Goal: Obtain resource: Obtain resource

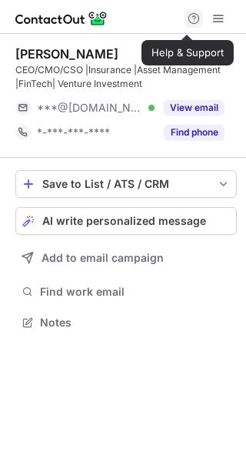
scroll to position [311, 246]
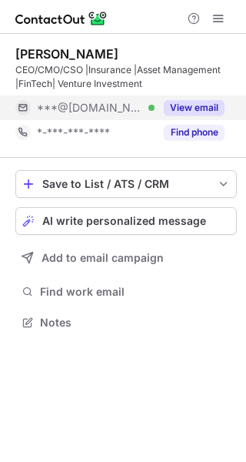
click at [182, 107] on button "View email" at bounding box center [194, 107] width 61 height 15
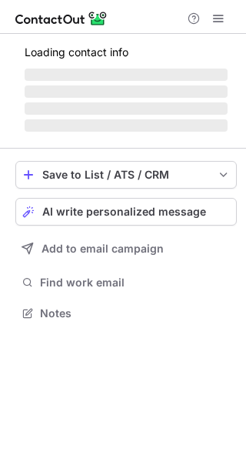
scroll to position [322, 246]
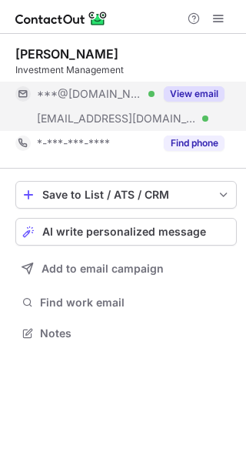
click at [201, 91] on button "View email" at bounding box center [194, 93] width 61 height 15
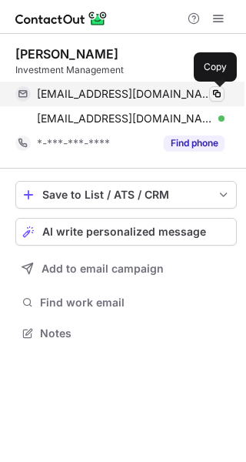
click at [218, 96] on span at bounding box center [217, 94] width 12 height 12
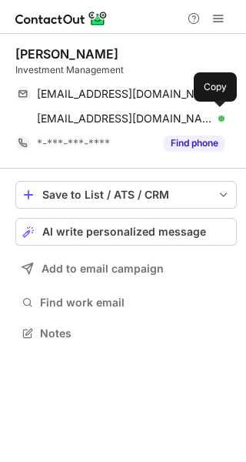
scroll to position [322, 246]
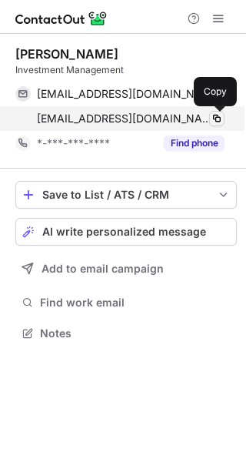
click at [219, 122] on span at bounding box center [217, 118] width 12 height 12
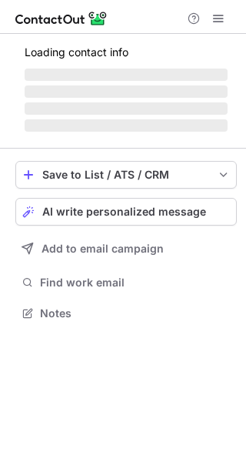
scroll to position [8, 8]
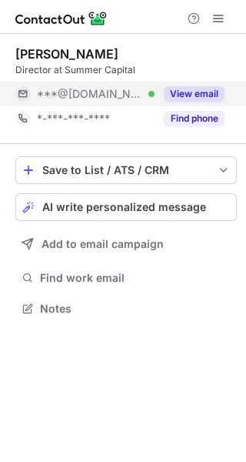
click at [201, 92] on button "View email" at bounding box center [194, 93] width 61 height 15
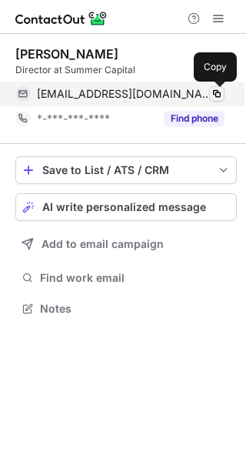
click at [216, 90] on span at bounding box center [217, 94] width 12 height 12
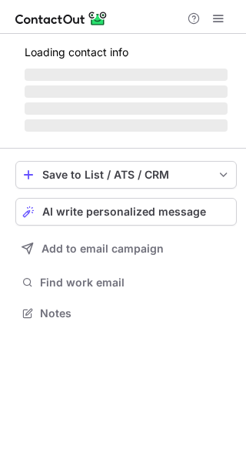
scroll to position [322, 246]
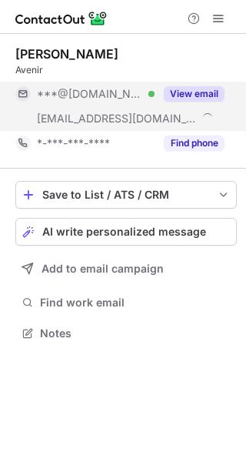
click at [202, 95] on button "View email" at bounding box center [194, 93] width 61 height 15
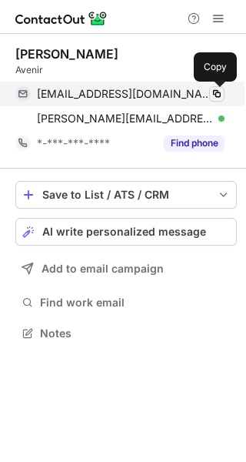
click at [214, 92] on span at bounding box center [217, 94] width 12 height 12
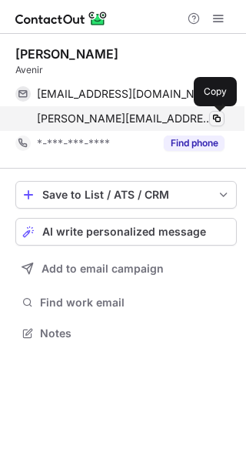
click at [220, 118] on span at bounding box center [217, 118] width 12 height 12
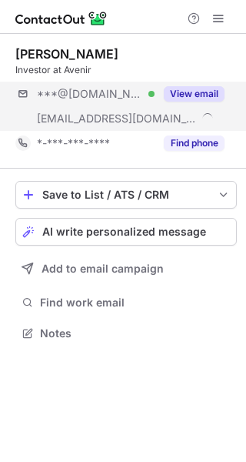
scroll to position [322, 246]
click at [202, 89] on button "View email" at bounding box center [194, 93] width 61 height 15
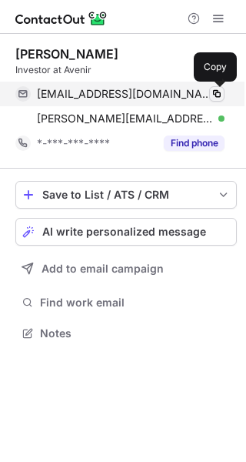
click at [217, 91] on span at bounding box center [217, 94] width 12 height 12
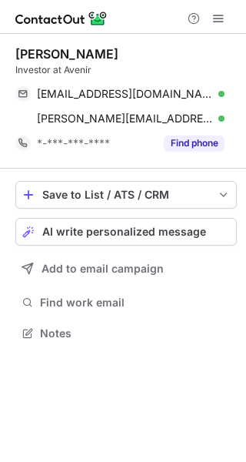
scroll to position [322, 246]
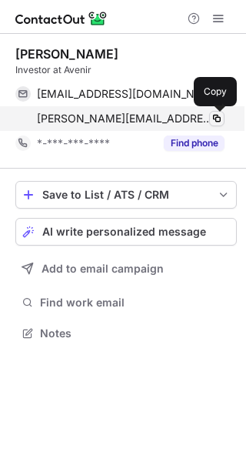
click at [215, 115] on span at bounding box center [217, 118] width 12 height 12
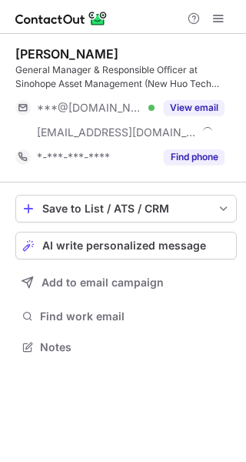
scroll to position [335, 246]
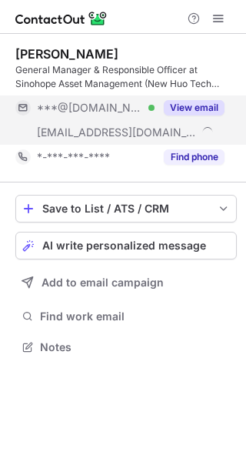
click at [194, 105] on button "View email" at bounding box center [194, 107] width 61 height 15
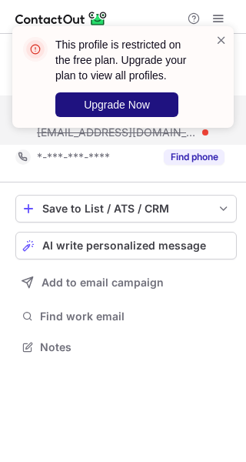
click at [153, 102] on button "Upgrade Now" at bounding box center [116, 104] width 123 height 25
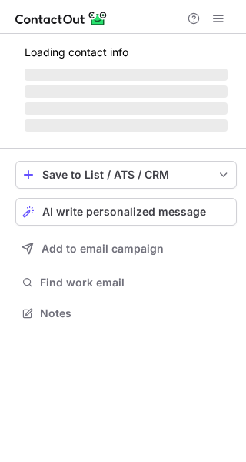
scroll to position [335, 246]
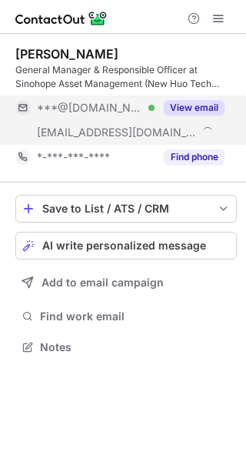
click at [208, 106] on button "View email" at bounding box center [194, 107] width 61 height 15
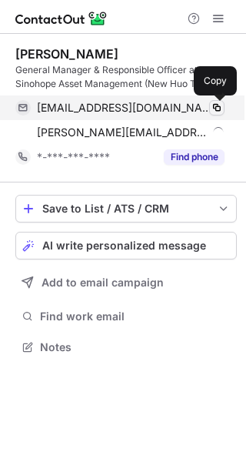
click at [218, 104] on span at bounding box center [217, 108] width 12 height 12
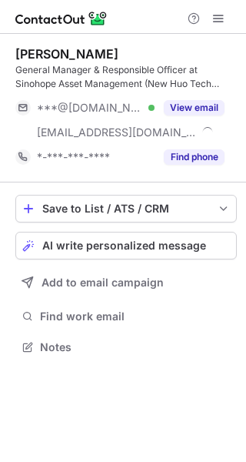
scroll to position [335, 246]
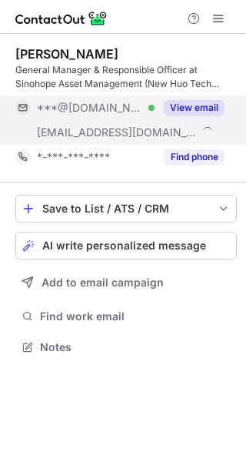
click at [202, 107] on button "View email" at bounding box center [194, 107] width 61 height 15
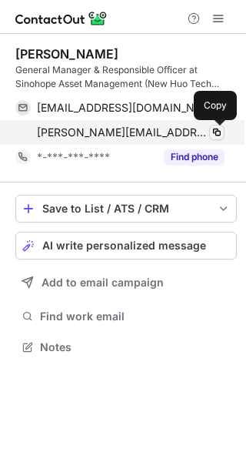
click at [215, 130] on span at bounding box center [217, 132] width 12 height 12
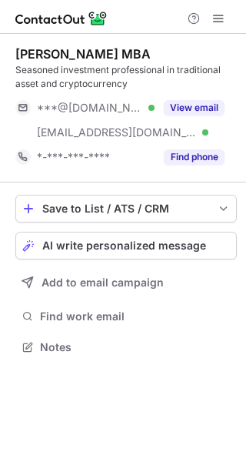
scroll to position [335, 246]
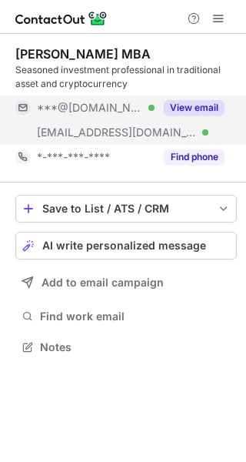
click at [205, 106] on button "View email" at bounding box center [194, 107] width 61 height 15
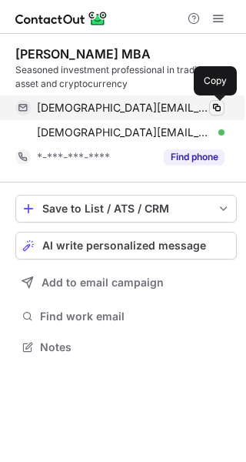
click at [219, 106] on span at bounding box center [217, 108] width 12 height 12
click at [218, 108] on span at bounding box center [217, 108] width 12 height 12
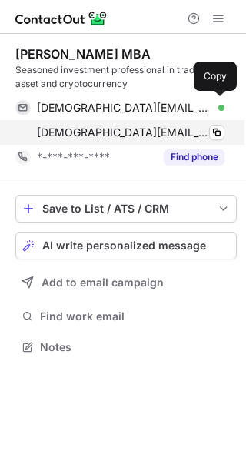
scroll to position [335, 246]
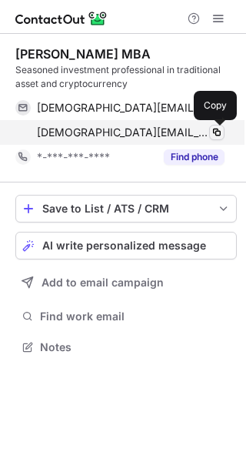
click at [215, 128] on span at bounding box center [217, 132] width 12 height 12
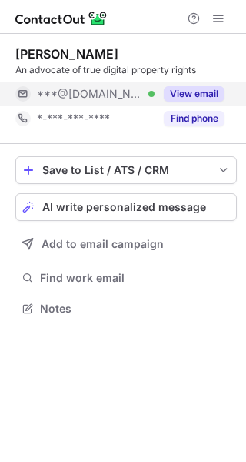
scroll to position [8, 8]
click at [186, 92] on button "View email" at bounding box center [194, 93] width 61 height 15
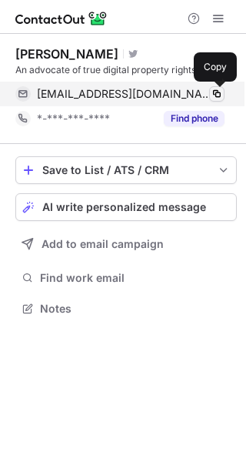
click at [217, 90] on span at bounding box center [217, 94] width 12 height 12
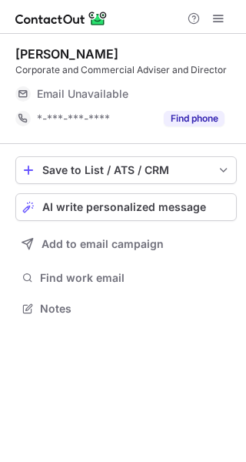
scroll to position [8, 8]
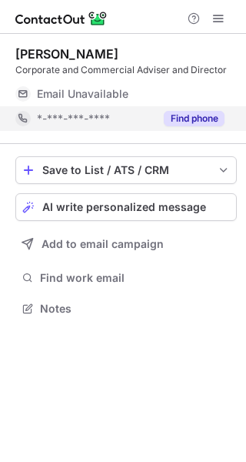
click at [210, 128] on div "Find phone" at bounding box center [190, 118] width 70 height 25
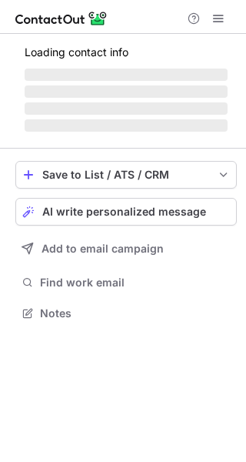
scroll to position [322, 246]
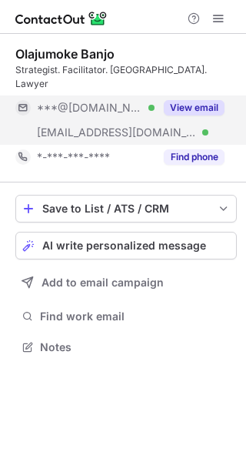
click at [208, 100] on button "View email" at bounding box center [194, 107] width 61 height 15
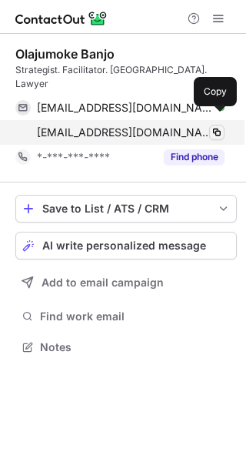
click at [215, 126] on span at bounding box center [217, 132] width 12 height 12
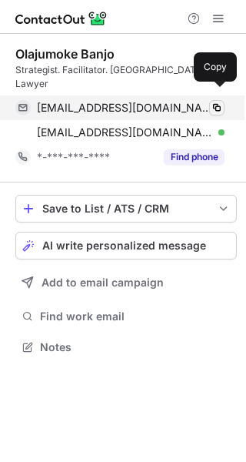
click at [219, 102] on span at bounding box center [217, 108] width 12 height 12
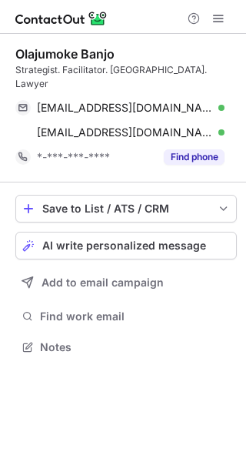
scroll to position [322, 246]
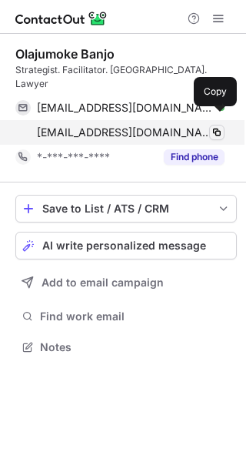
click at [221, 126] on span at bounding box center [217, 132] width 12 height 12
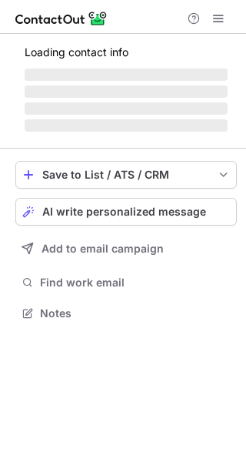
scroll to position [335, 246]
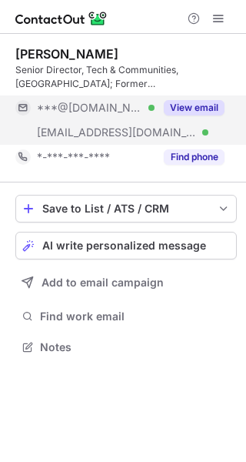
click at [194, 112] on button "View email" at bounding box center [194, 107] width 61 height 15
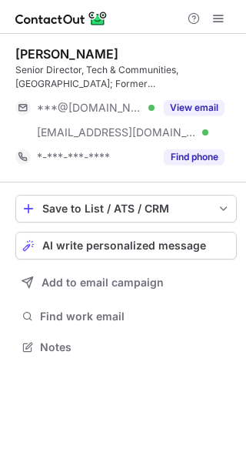
scroll to position [335, 246]
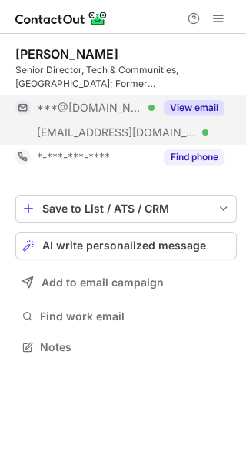
click at [185, 100] on button "View email" at bounding box center [194, 107] width 61 height 15
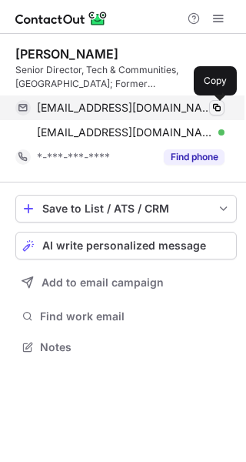
click at [217, 114] on button at bounding box center [216, 107] width 15 height 15
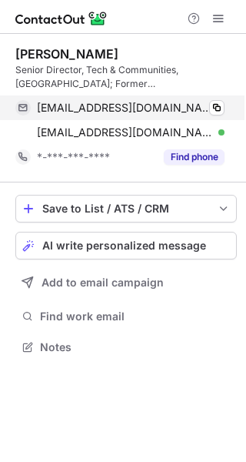
scroll to position [335, 246]
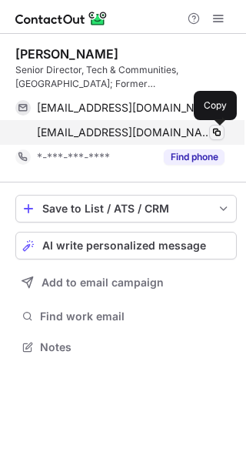
click at [218, 135] on span at bounding box center [217, 132] width 12 height 12
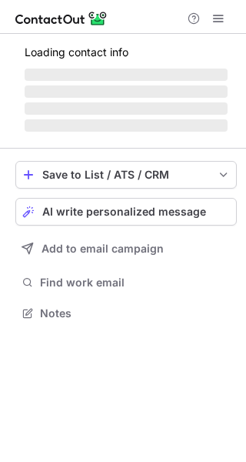
scroll to position [8, 8]
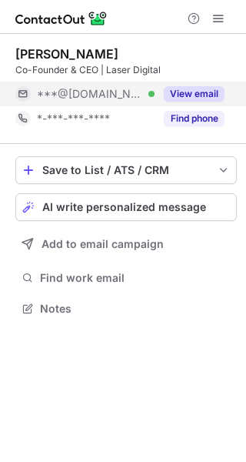
click at [212, 91] on button "View email" at bounding box center [194, 93] width 61 height 15
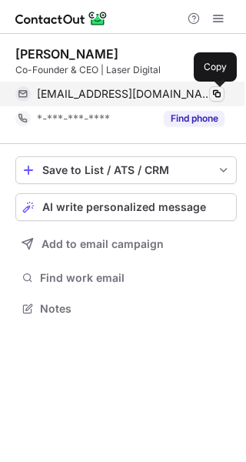
click at [213, 95] on span at bounding box center [217, 94] width 12 height 12
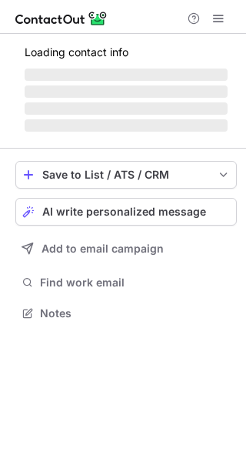
scroll to position [311, 246]
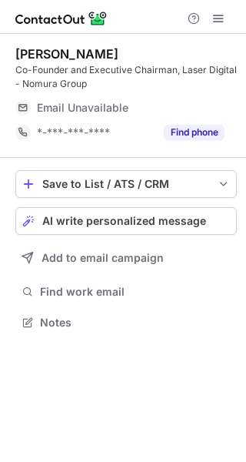
click at [200, 99] on div "Email Unavailable" at bounding box center [131, 107] width 188 height 25
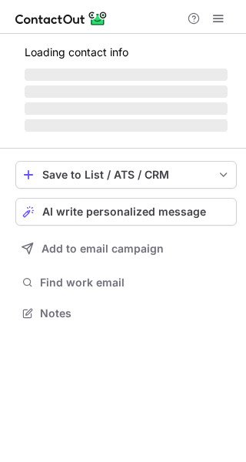
scroll to position [8, 8]
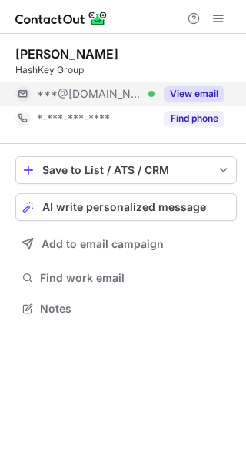
click at [202, 98] on button "View email" at bounding box center [194, 93] width 61 height 15
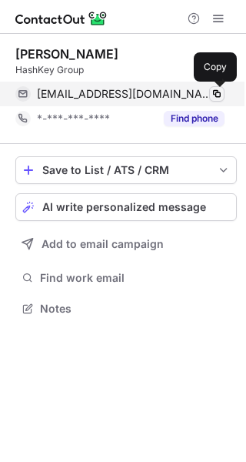
click at [221, 95] on span at bounding box center [217, 94] width 12 height 12
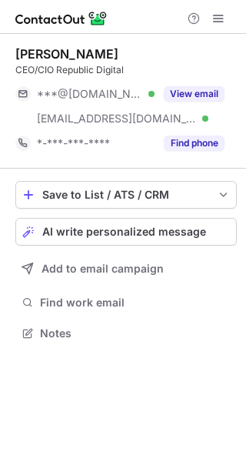
scroll to position [322, 246]
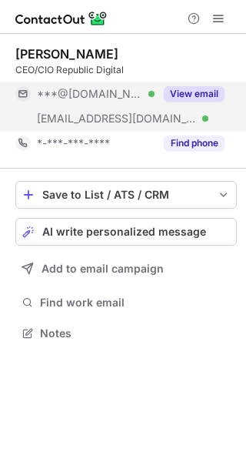
click at [206, 89] on button "View email" at bounding box center [194, 93] width 61 height 15
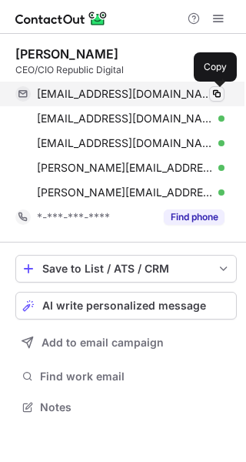
click at [218, 90] on span at bounding box center [217, 94] width 12 height 12
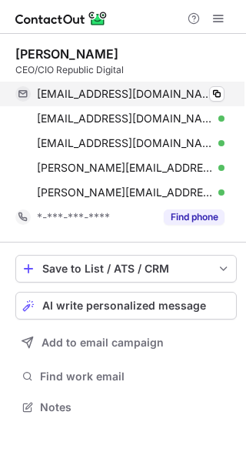
scroll to position [395, 246]
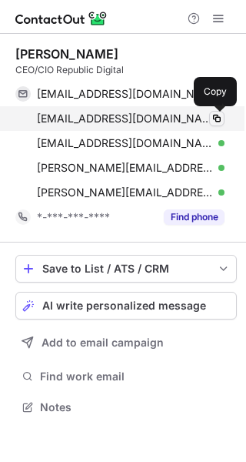
click at [220, 124] on span at bounding box center [217, 118] width 12 height 12
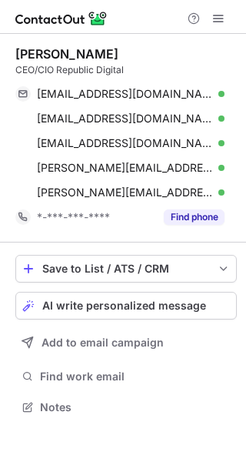
scroll to position [395, 246]
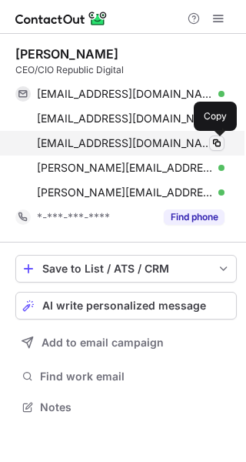
click at [219, 146] on span at bounding box center [217, 143] width 12 height 12
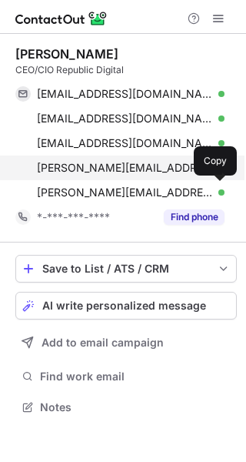
scroll to position [395, 246]
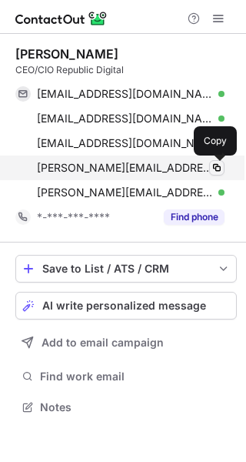
click at [218, 170] on span at bounding box center [217, 168] width 12 height 12
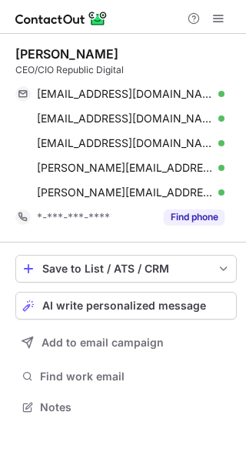
scroll to position [395, 246]
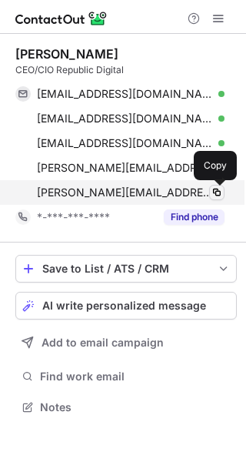
click at [216, 192] on span at bounding box center [217, 192] width 12 height 12
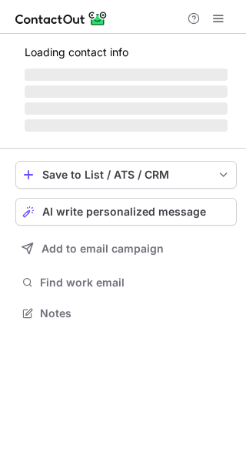
scroll to position [322, 246]
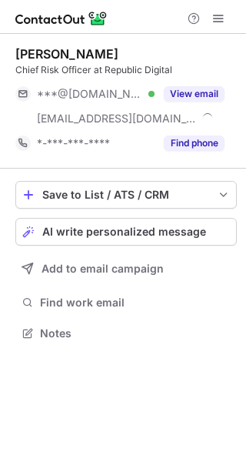
click at [216, 90] on button "View email" at bounding box center [194, 93] width 61 height 15
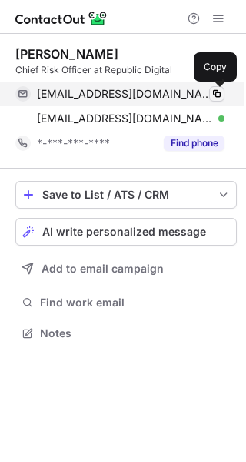
click at [218, 92] on span at bounding box center [217, 94] width 12 height 12
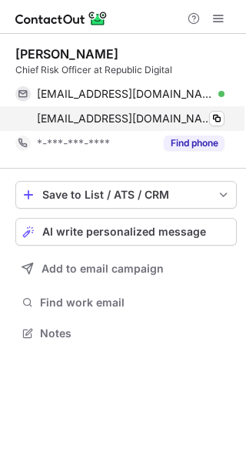
scroll to position [322, 246]
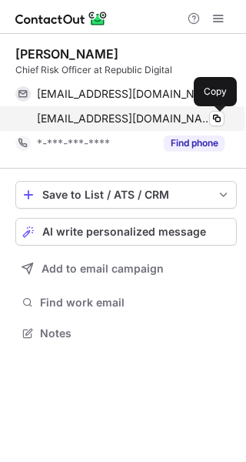
drag, startPoint x: 216, startPoint y: 122, endPoint x: 207, endPoint y: 117, distance: 10.7
click at [216, 122] on span at bounding box center [217, 118] width 12 height 12
